Goal: Navigation & Orientation: Find specific page/section

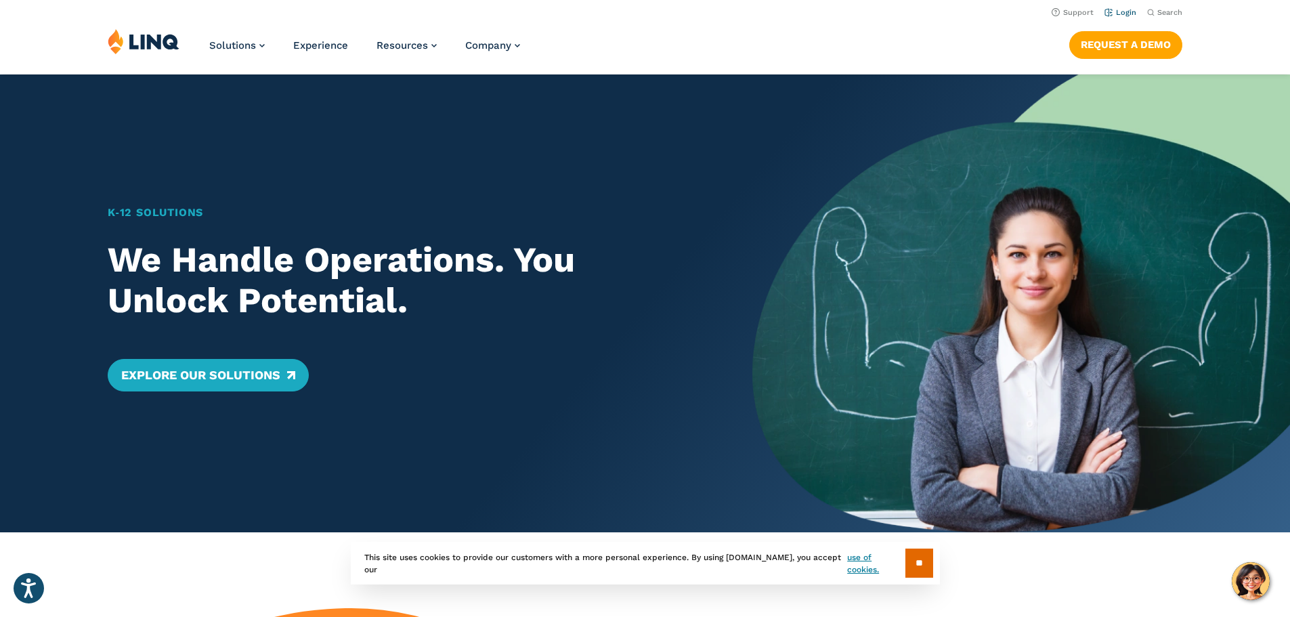
click at [1120, 10] on link "Login" at bounding box center [1120, 12] width 32 height 9
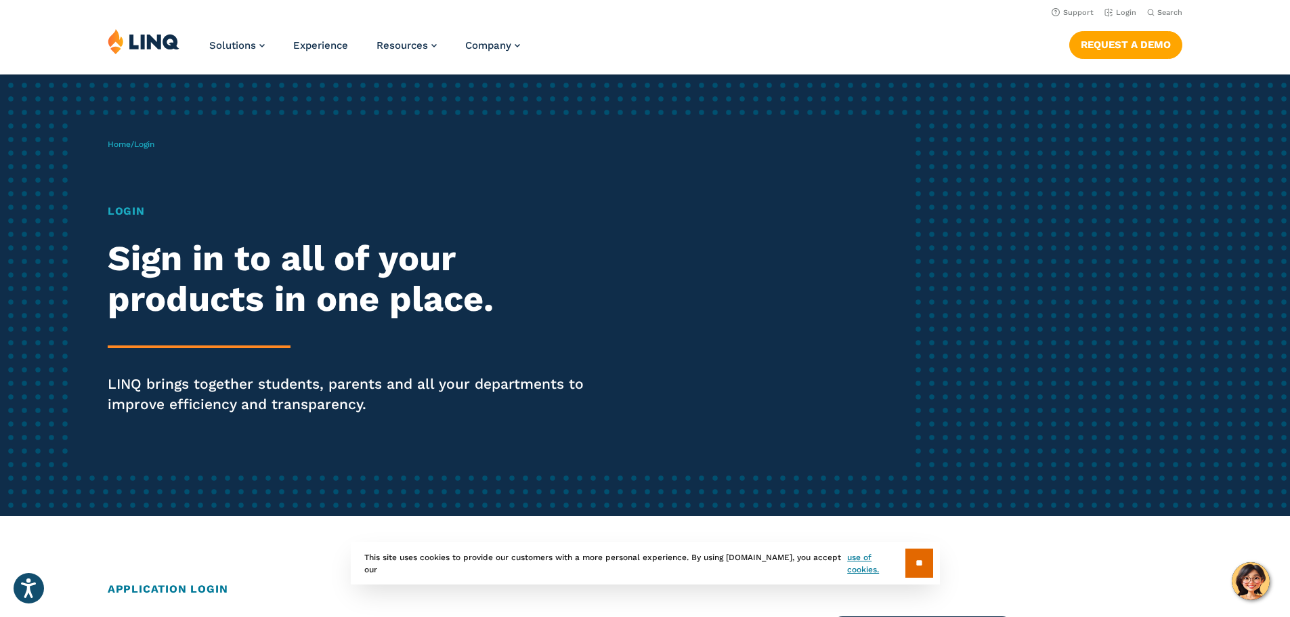
click at [132, 213] on h1 "Login" at bounding box center [356, 211] width 497 height 16
click at [1120, 12] on link "Login" at bounding box center [1120, 12] width 32 height 9
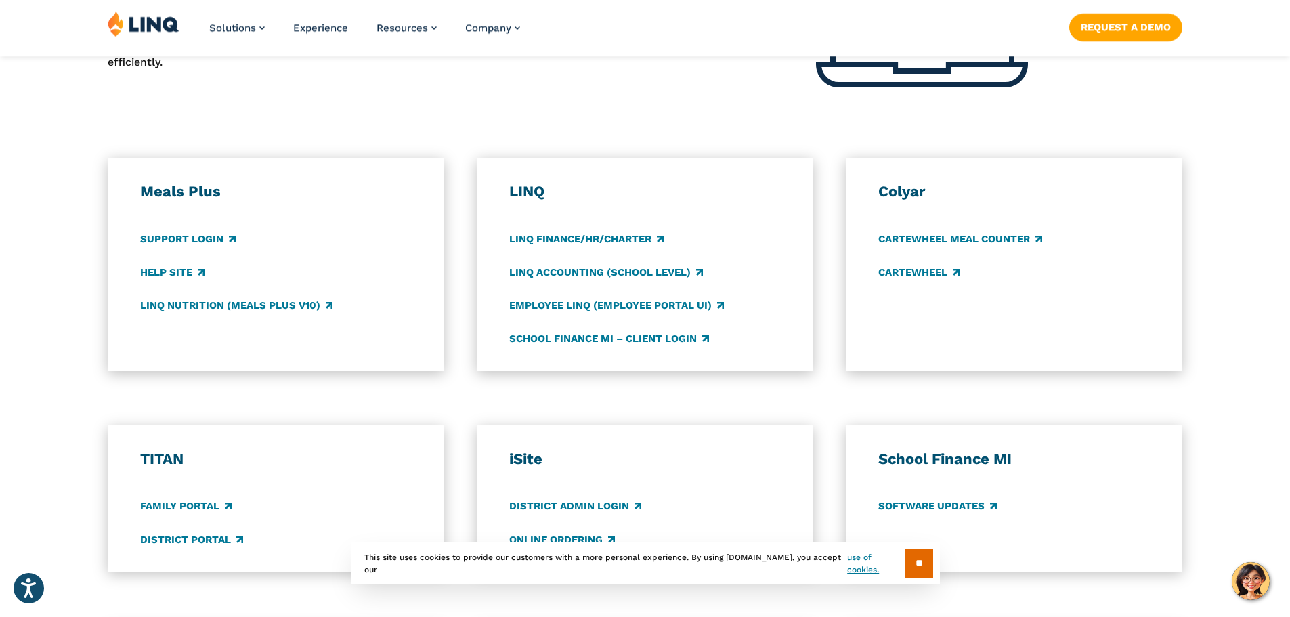
scroll to position [745, 0]
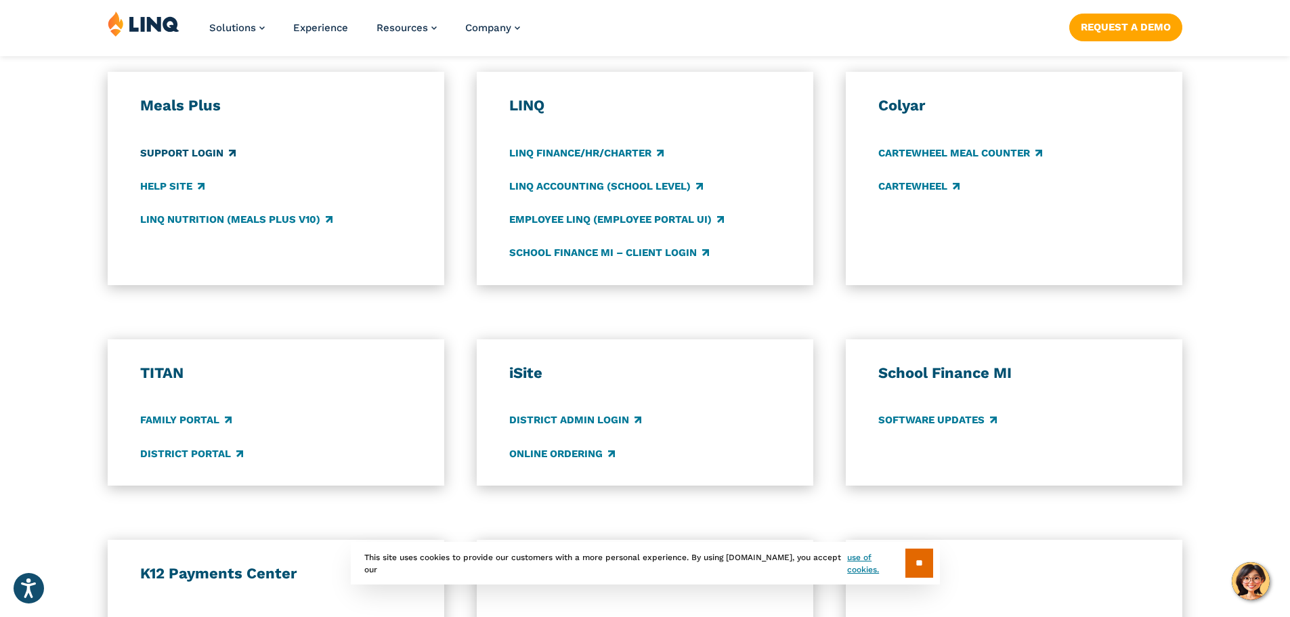
click at [170, 154] on link "Support Login" at bounding box center [187, 153] width 95 height 15
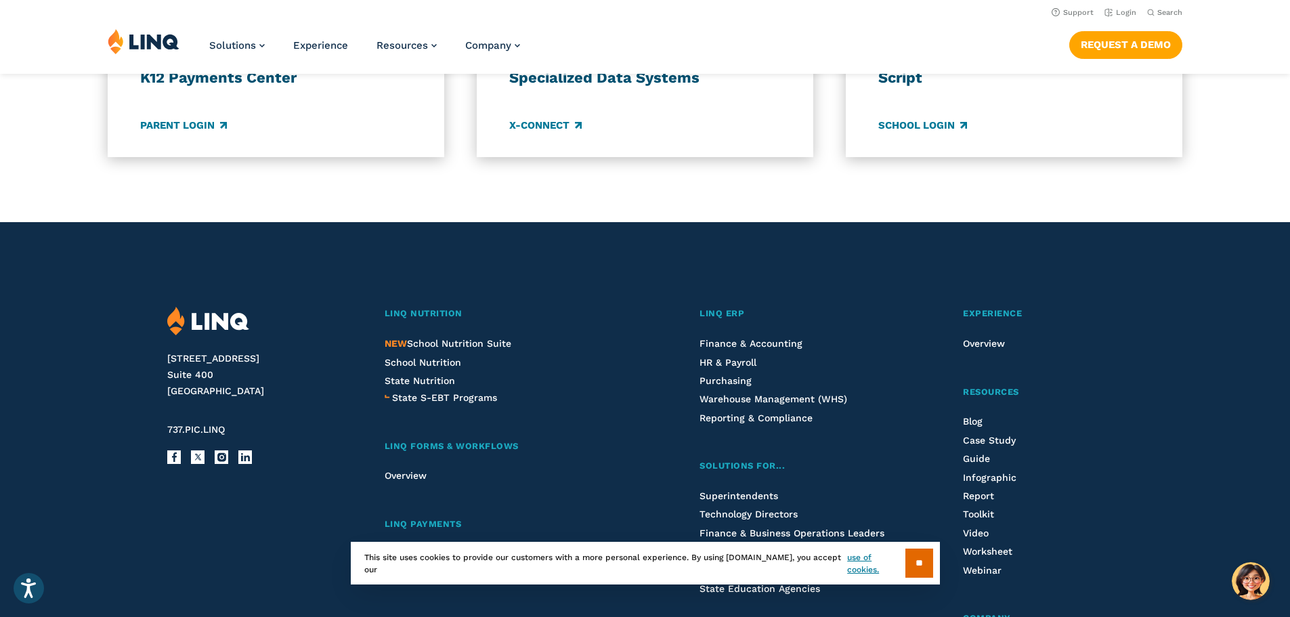
scroll to position [1083, 0]
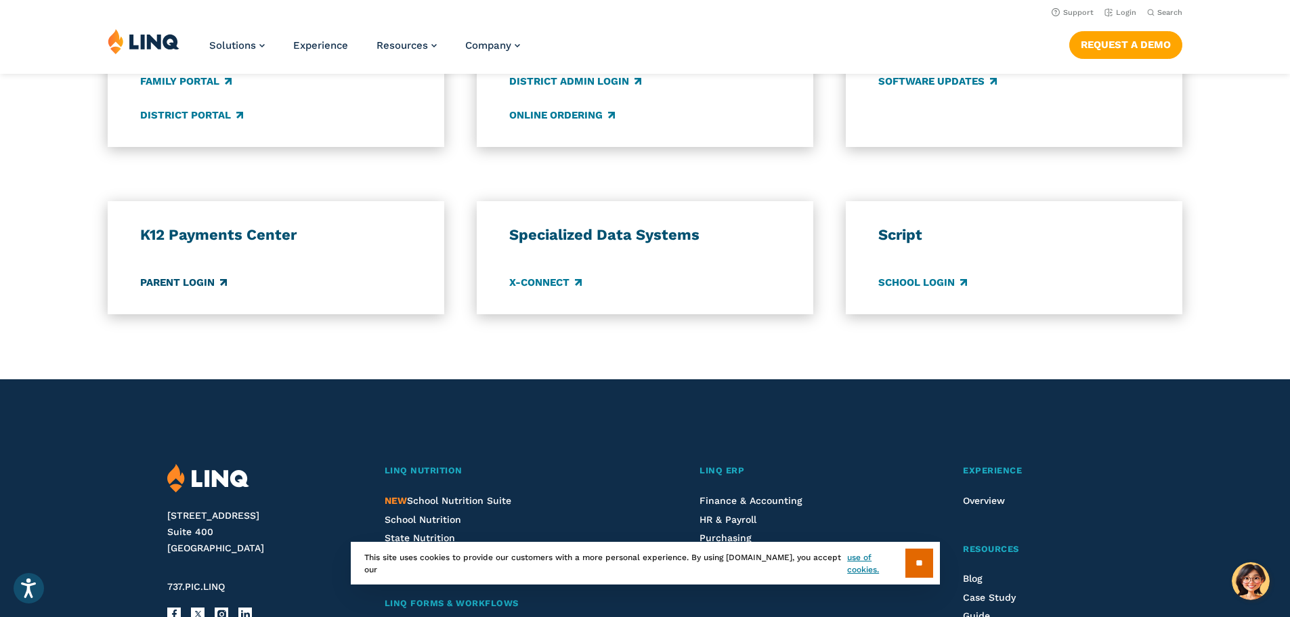
click at [202, 284] on link "Parent Login" at bounding box center [183, 282] width 87 height 15
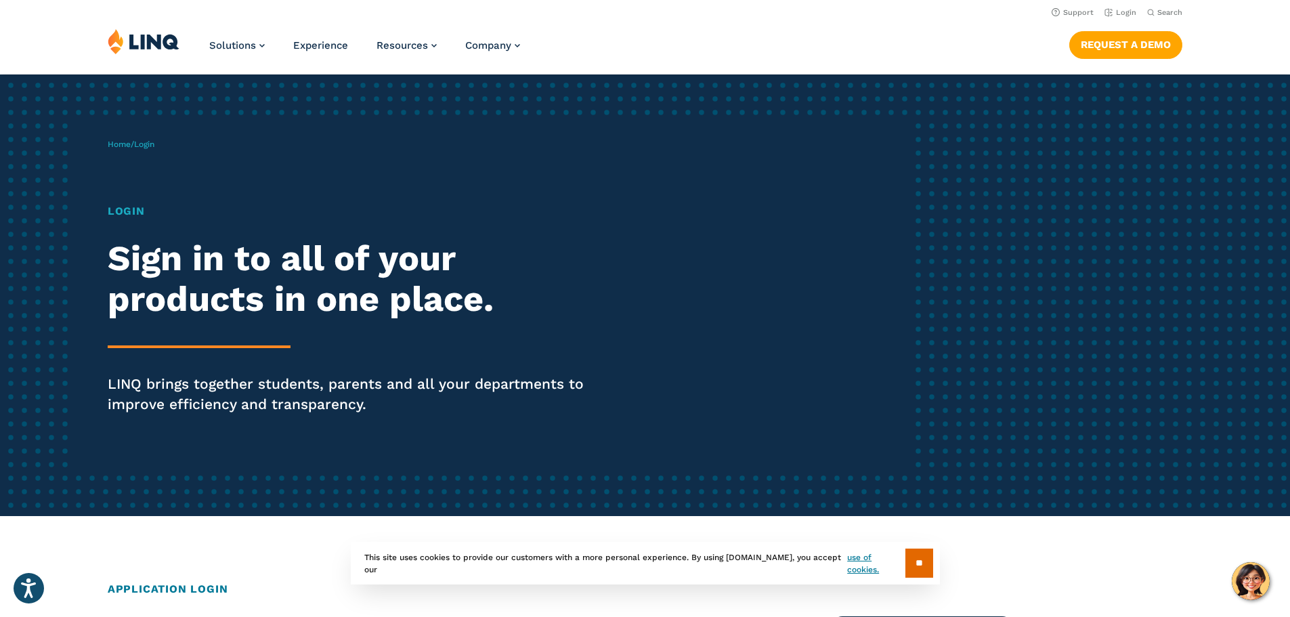
click at [196, 347] on hr at bounding box center [199, 346] width 183 height 3
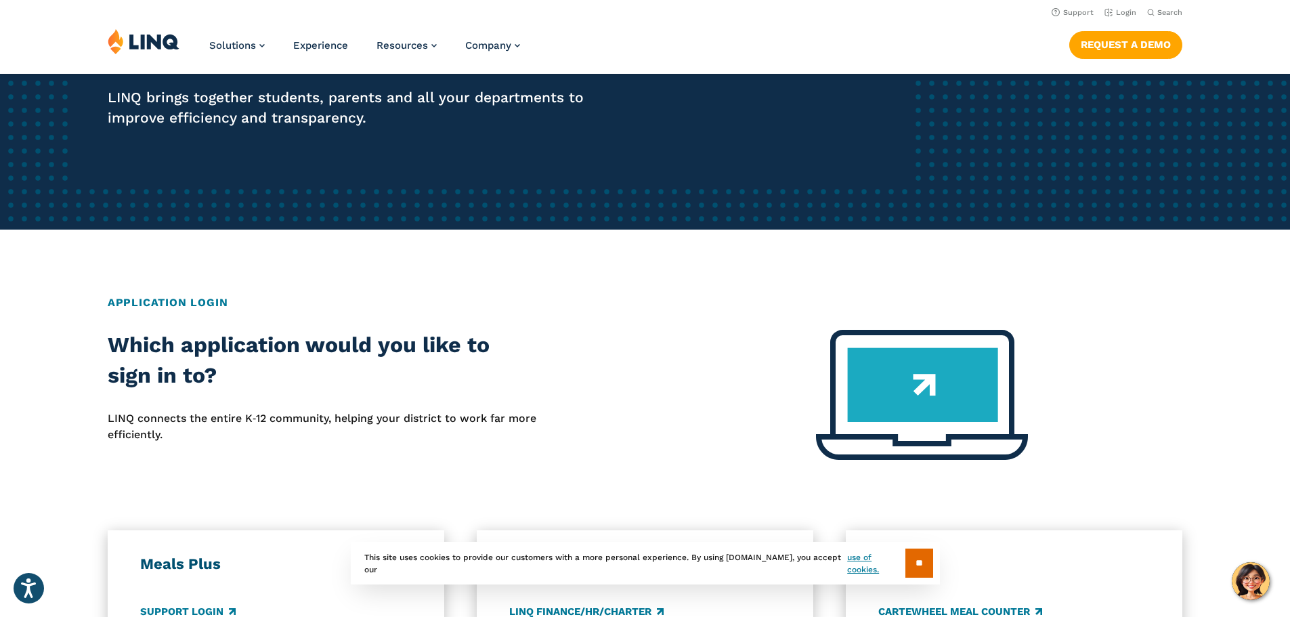
scroll to position [68, 0]
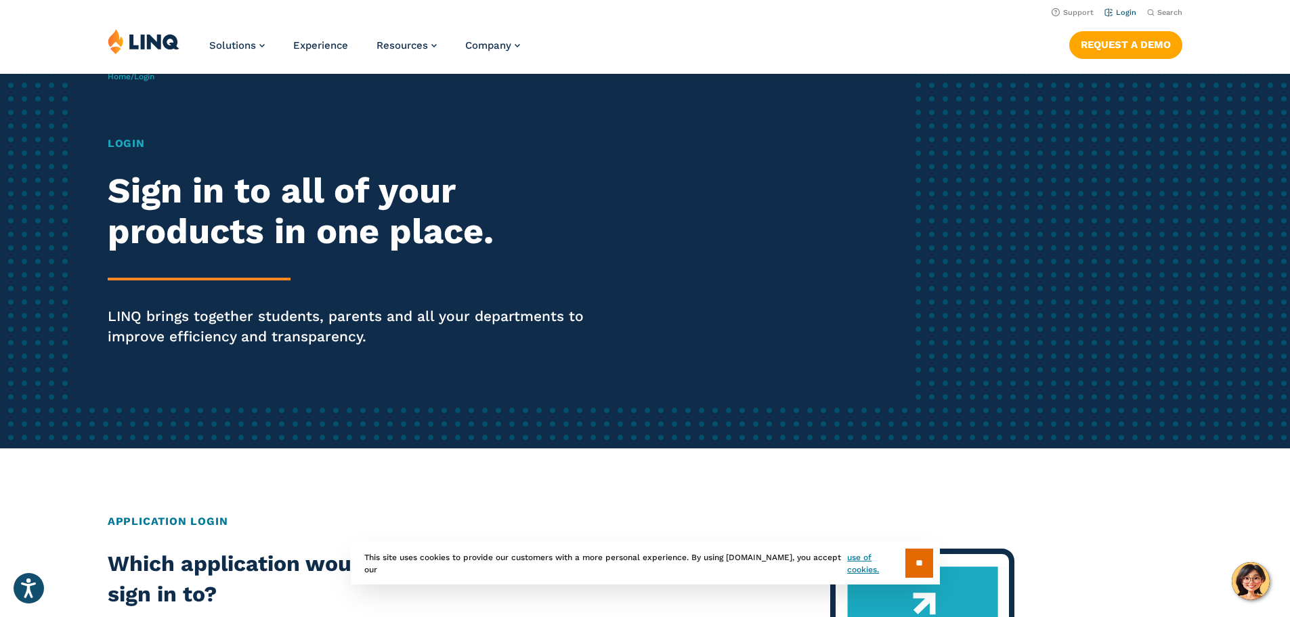
click at [1108, 13] on link "Login" at bounding box center [1120, 12] width 32 height 9
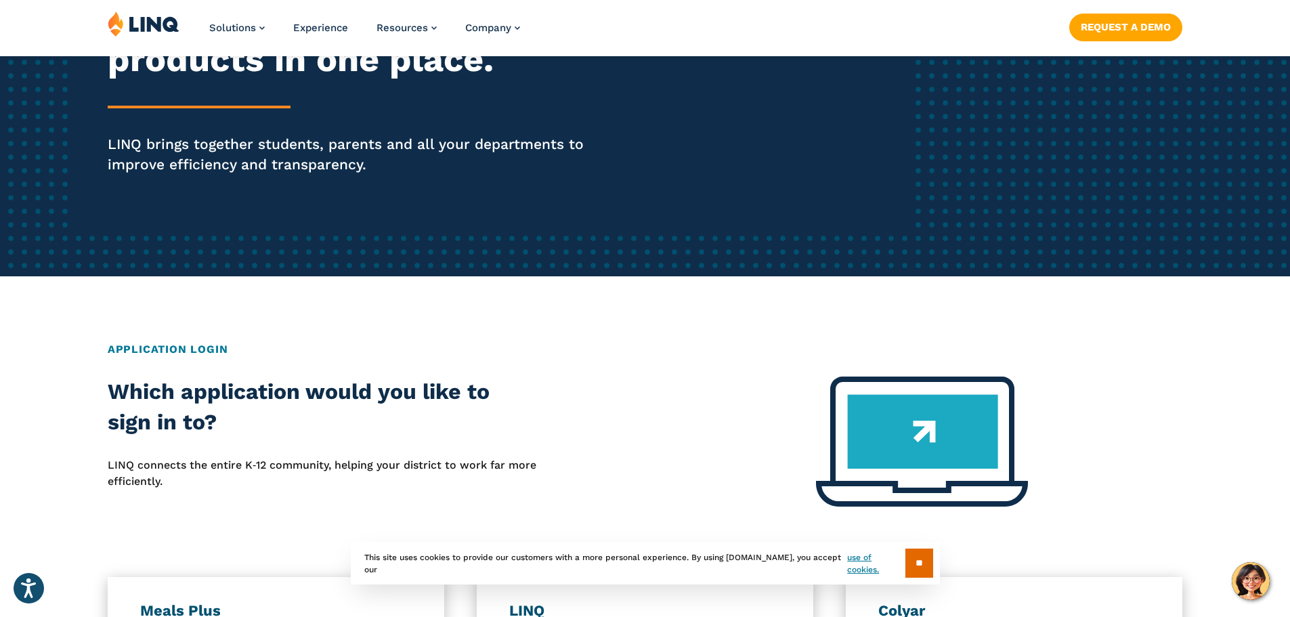
scroll to position [271, 0]
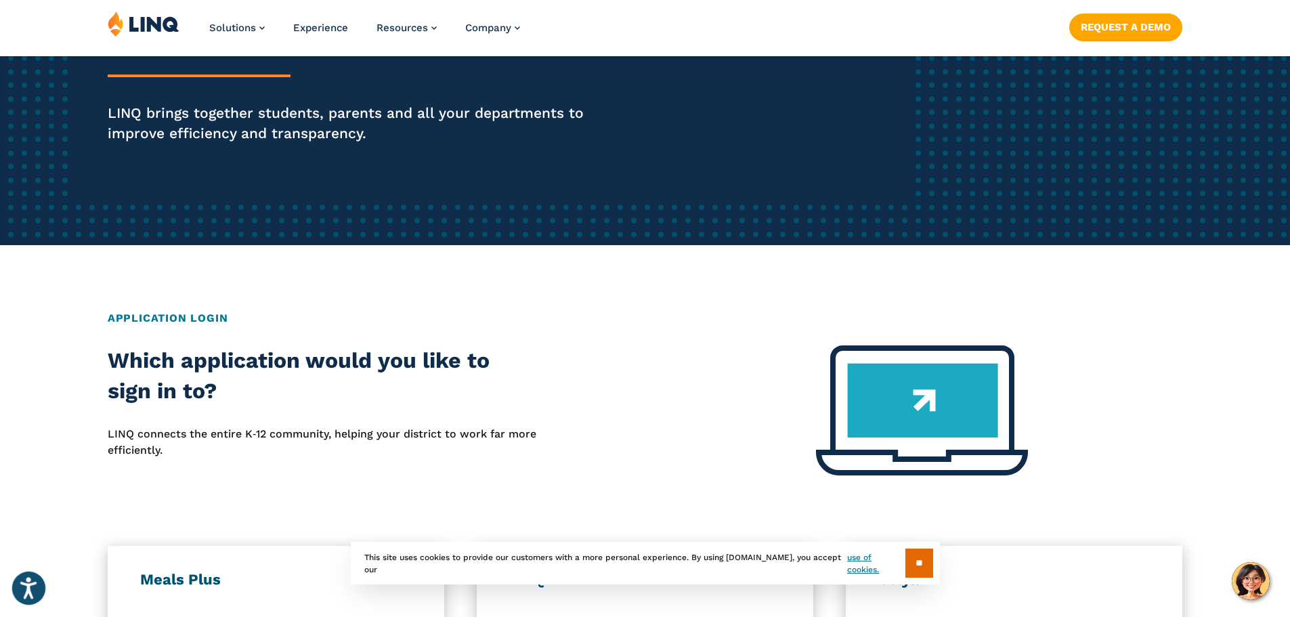
click at [19, 580] on button "Open accessiBe: accessibility options, statement and help" at bounding box center [29, 588] width 34 height 34
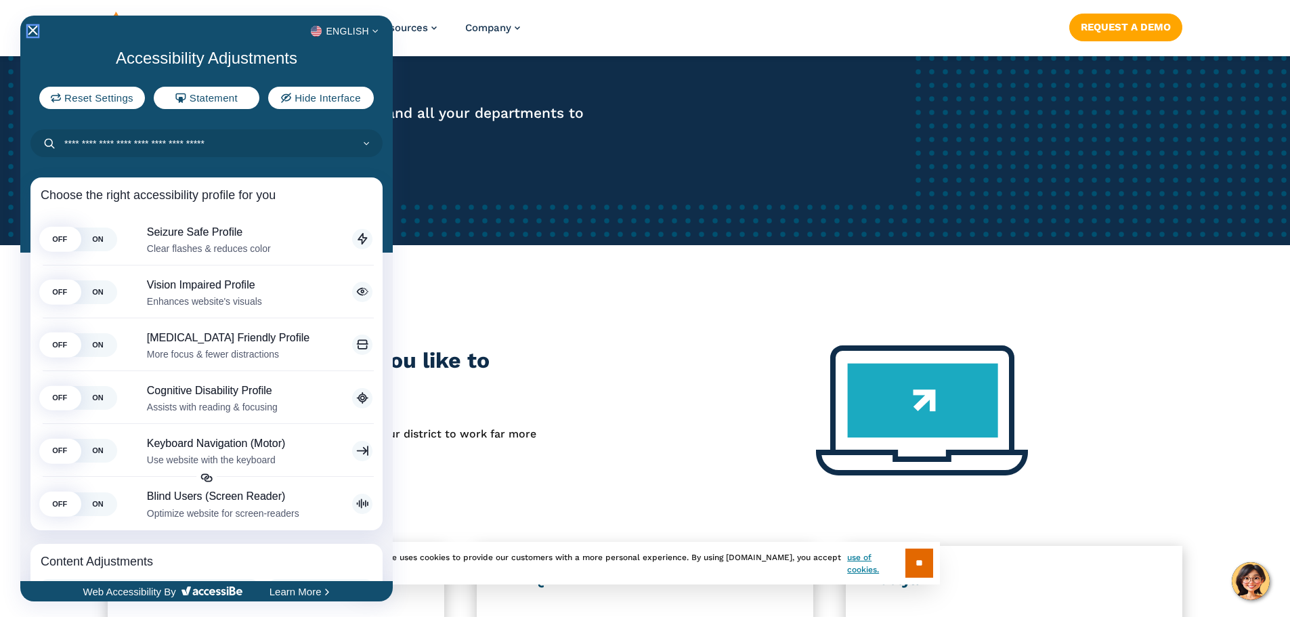
click at [35, 30] on icon "Close Accessibility Interface" at bounding box center [32, 30] width 9 height 9
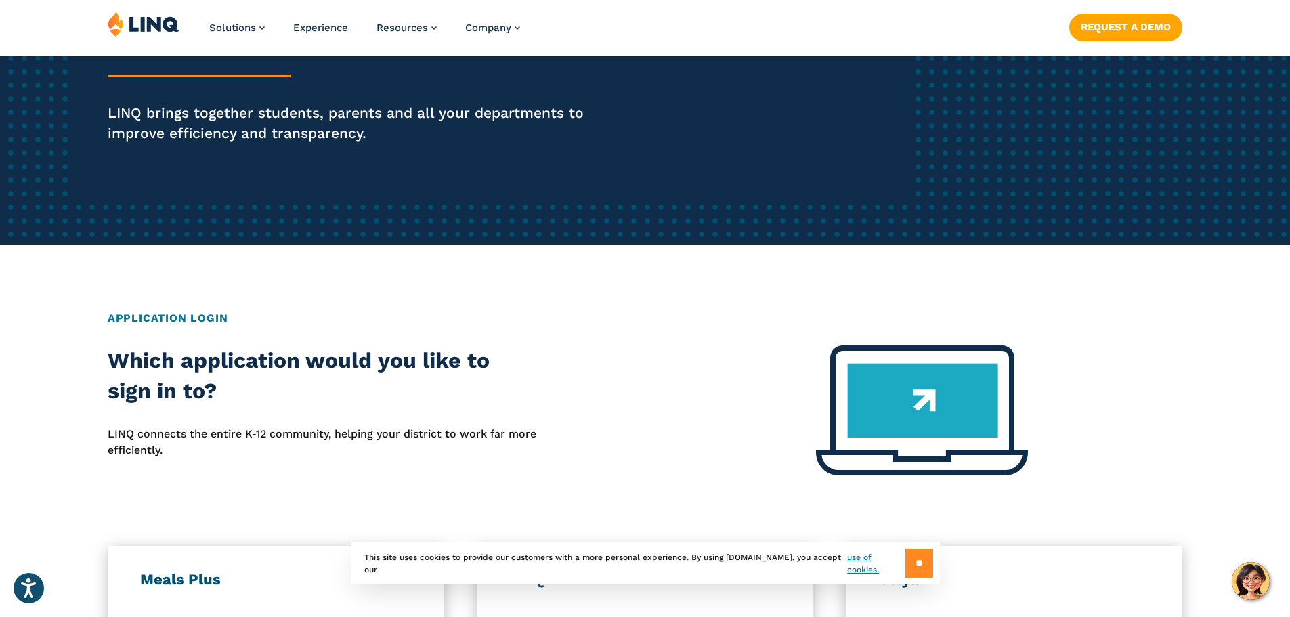
click at [915, 556] on input "**" at bounding box center [919, 562] width 28 height 29
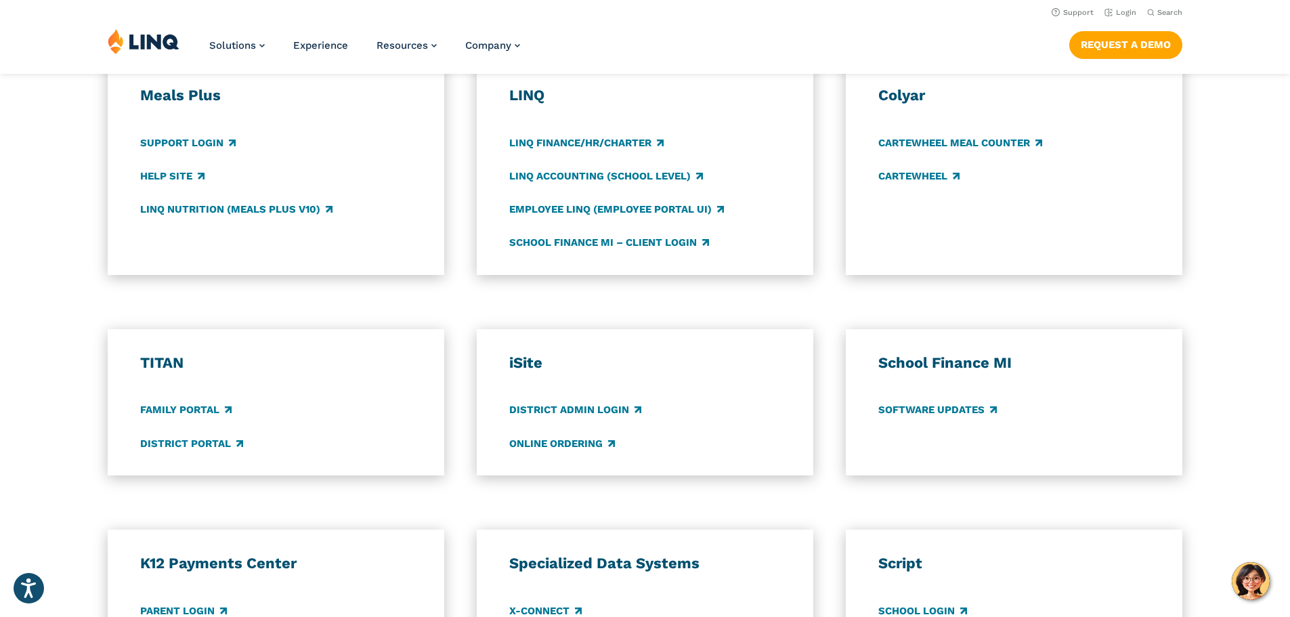
scroll to position [745, 0]
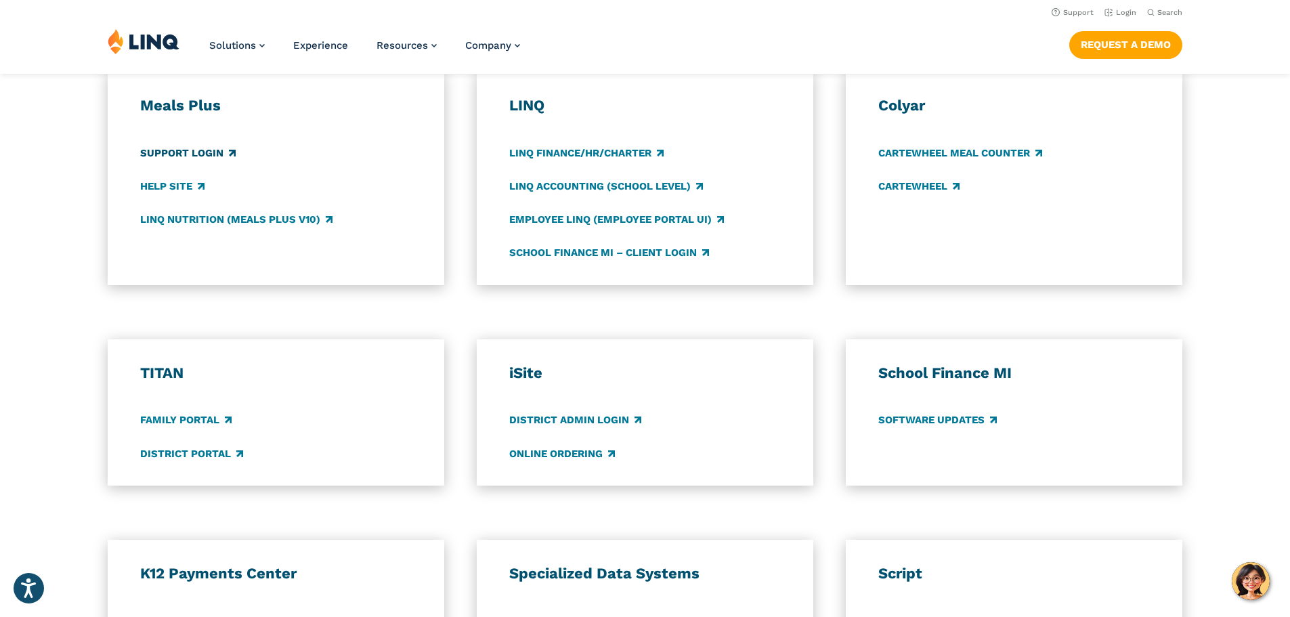
click at [189, 149] on link "Support Login" at bounding box center [187, 153] width 95 height 15
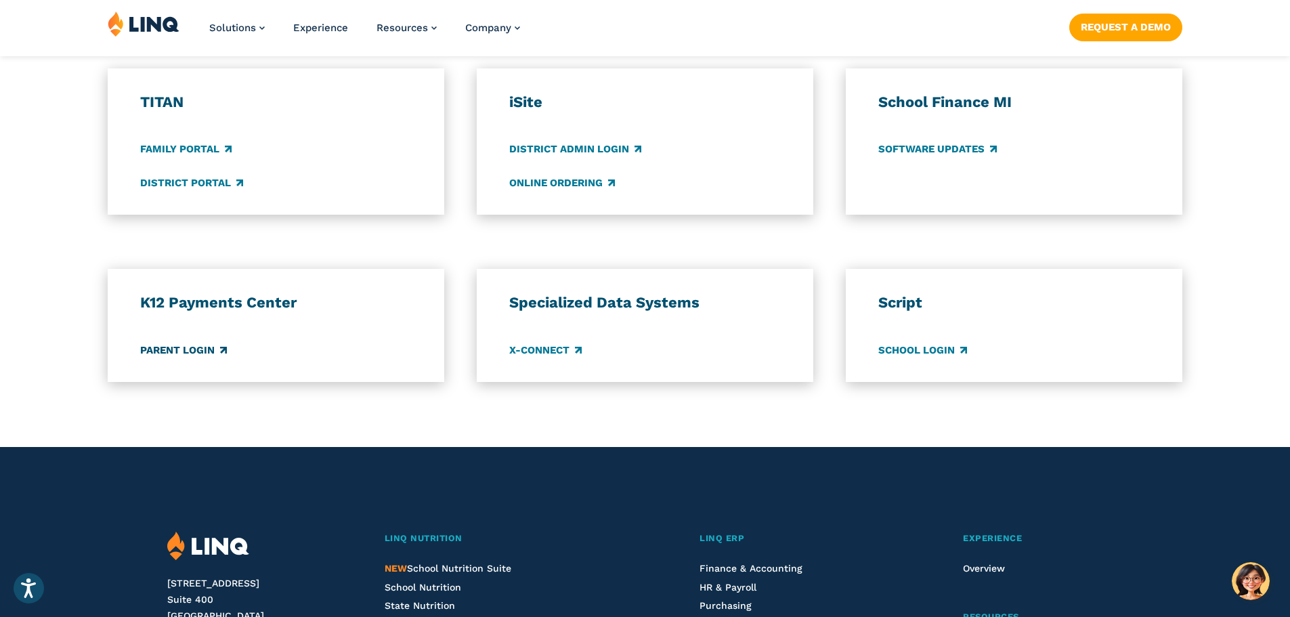
click at [210, 349] on link "Parent Login" at bounding box center [183, 350] width 87 height 15
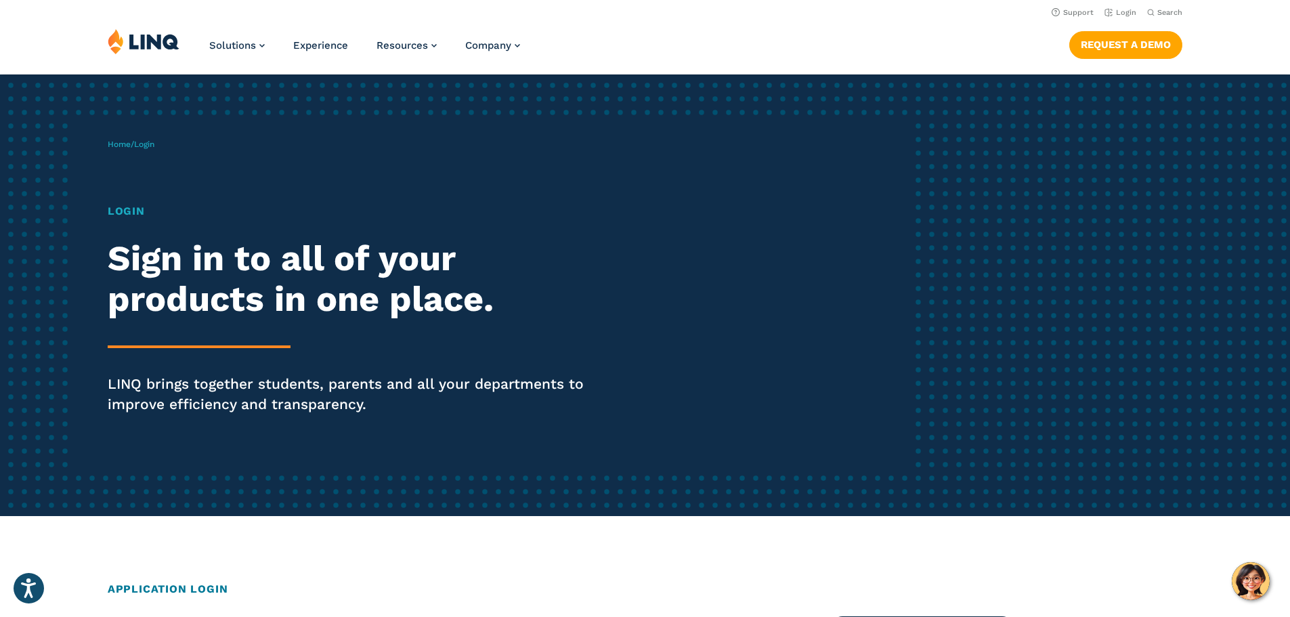
click at [135, 211] on h1 "Login" at bounding box center [356, 211] width 497 height 16
click at [203, 301] on h2 "Sign in to all of your products in one place." at bounding box center [356, 278] width 497 height 81
click at [218, 374] on p "LINQ brings together students, parents and all your departments to improve effi…" at bounding box center [356, 394] width 497 height 41
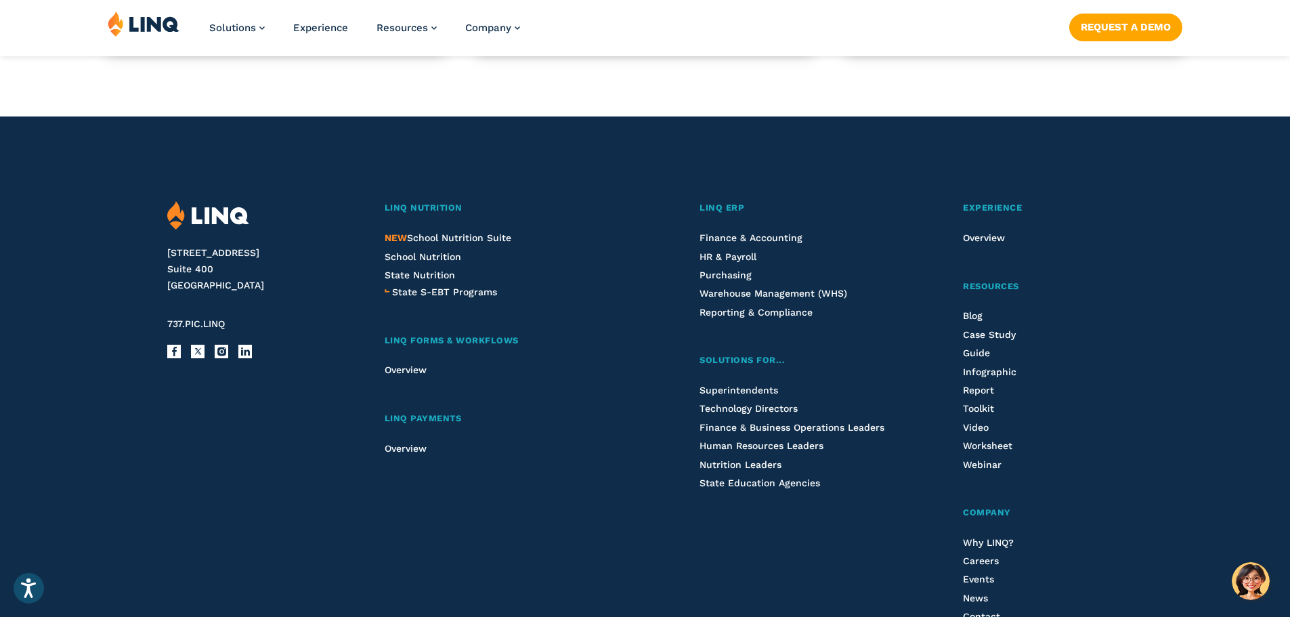
scroll to position [1354, 0]
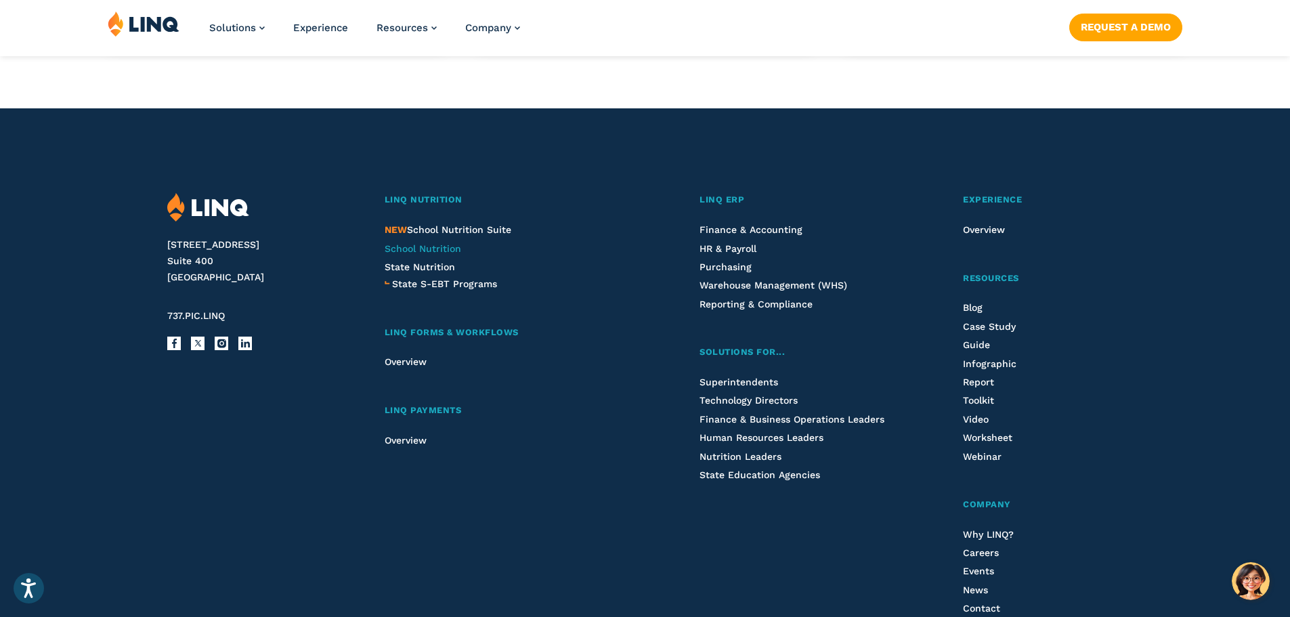
click at [441, 243] on span "School Nutrition" at bounding box center [423, 248] width 76 height 11
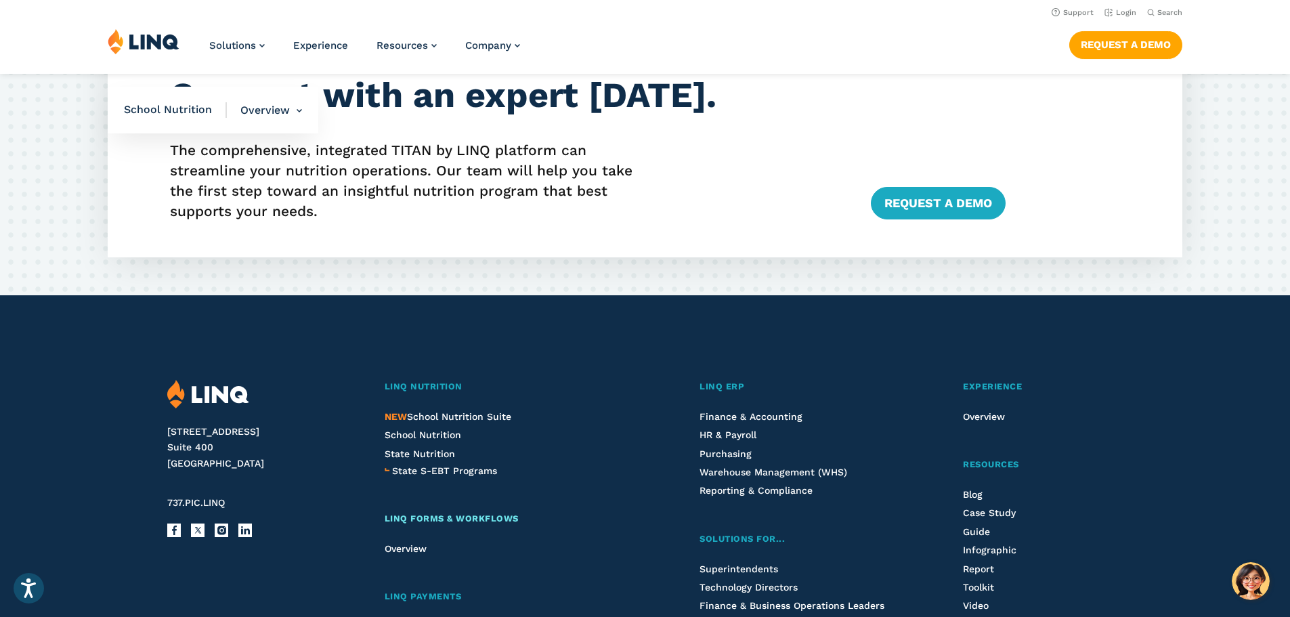
scroll to position [3430, 0]
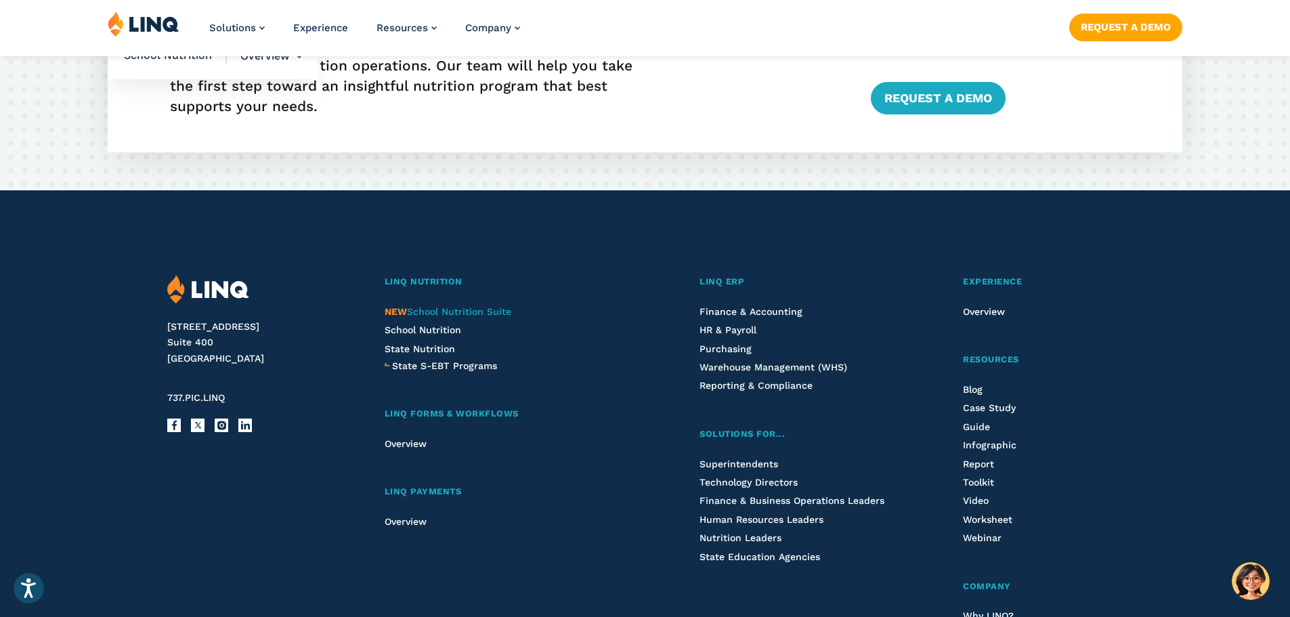
click at [462, 313] on span "NEW School Nutrition Suite" at bounding box center [448, 311] width 127 height 11
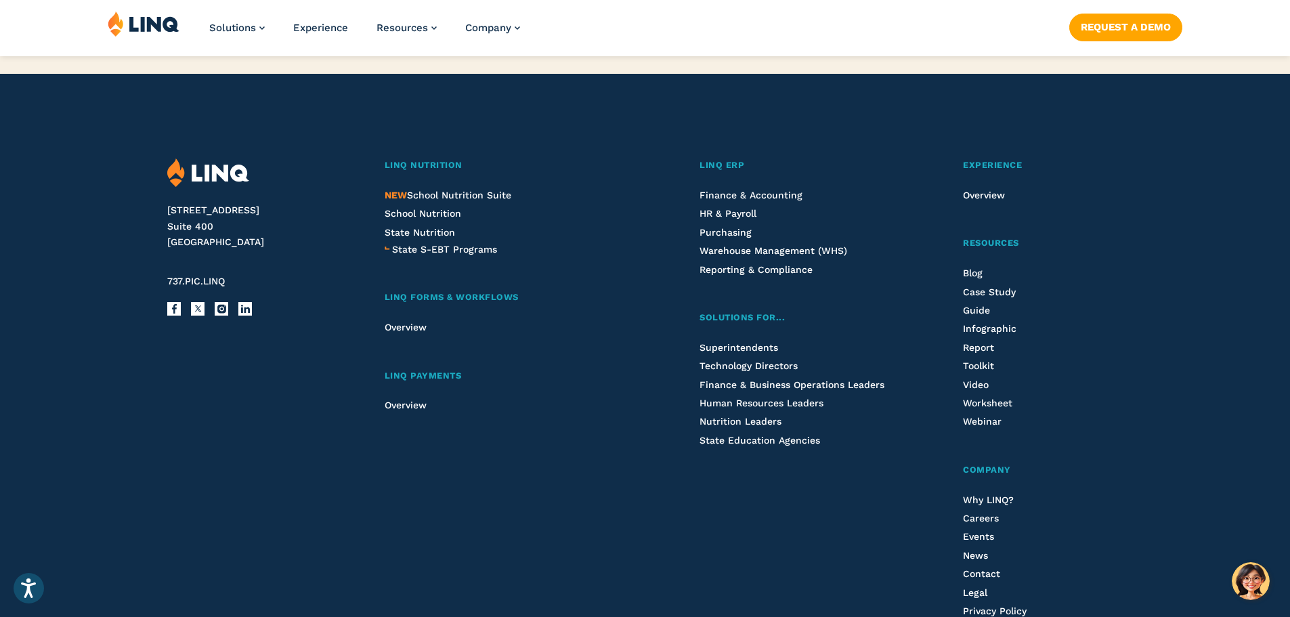
scroll to position [1557, 0]
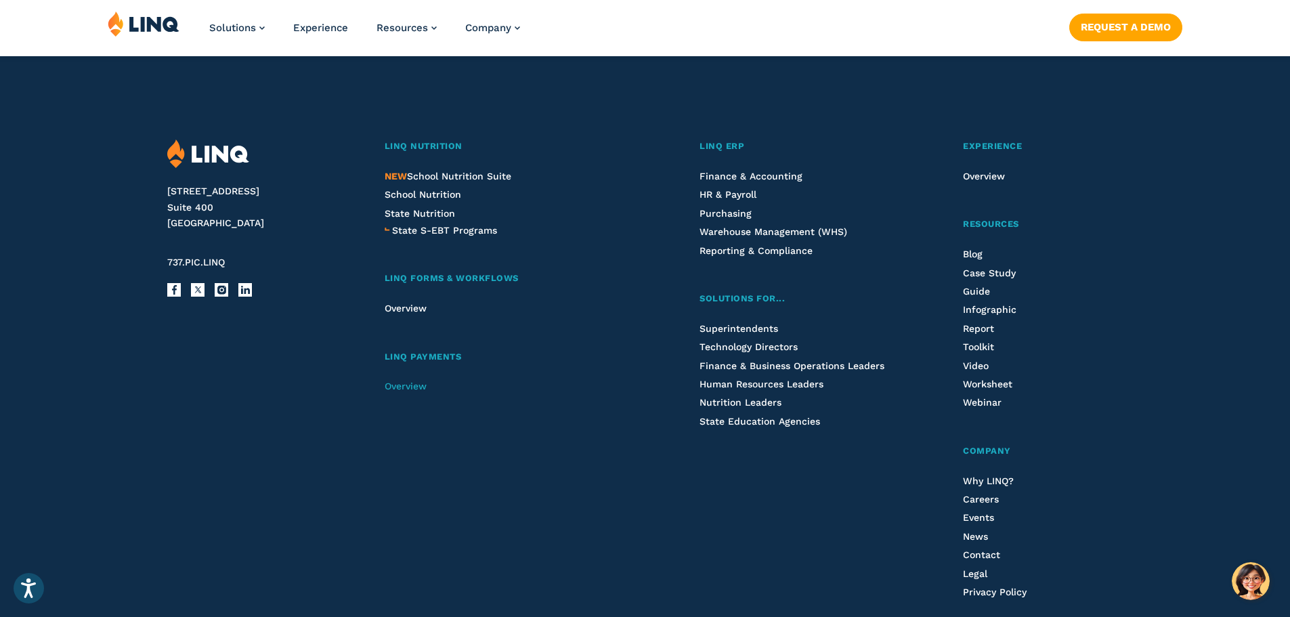
click at [409, 391] on span "Overview" at bounding box center [406, 385] width 42 height 11
